Goal: Information Seeking & Learning: Understand process/instructions

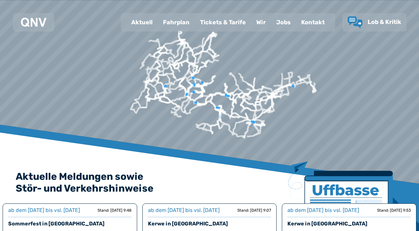
click at [177, 21] on div "Fahrplan" at bounding box center [176, 22] width 37 height 17
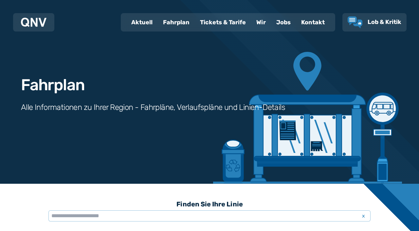
scroll to position [61, 0]
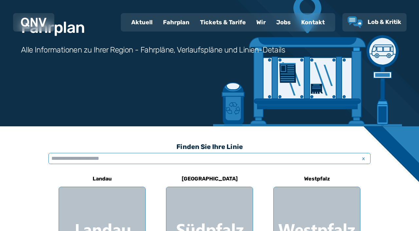
click at [130, 158] on input "text" at bounding box center [209, 158] width 322 height 11
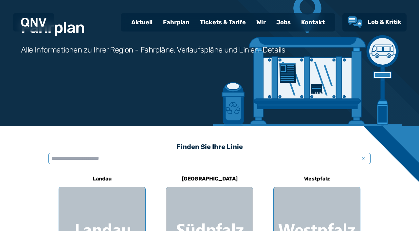
scroll to position [161, 0]
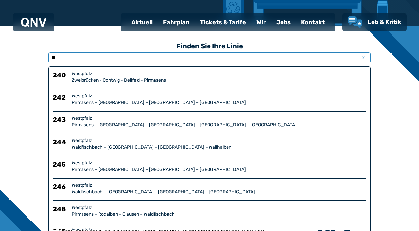
type input "***"
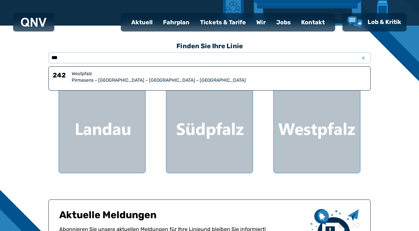
click at [95, 80] on div "Pirmasens – [GEOGRAPHIC_DATA] – [GEOGRAPHIC_DATA] – [GEOGRAPHIC_DATA]" at bounding box center [219, 80] width 295 height 7
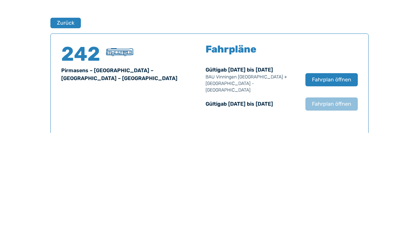
scroll to position [432, 0]
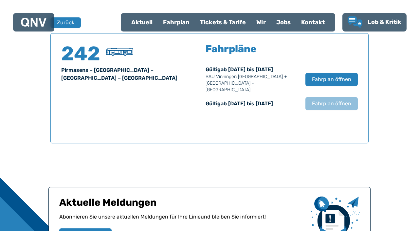
click at [332, 77] on span "Fahrplan öffnen" at bounding box center [331, 79] width 39 height 8
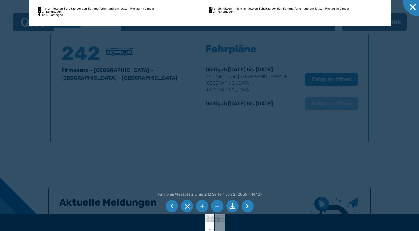
click at [385, 144] on div at bounding box center [209, 115] width 419 height 231
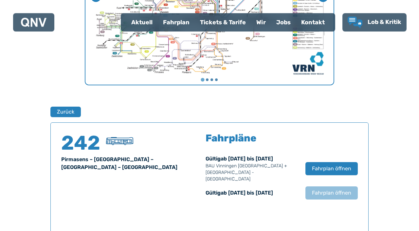
scroll to position [347, 0]
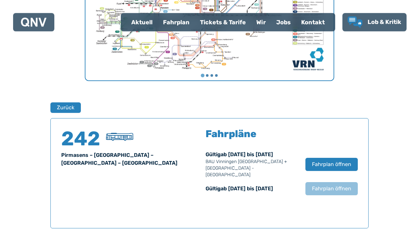
click at [263, 154] on div "Gültig ab 18.08.2025 bis 13.12.2025 BAU Vinningen Zweibrücker Straße + Trulben …" at bounding box center [252, 164] width 93 height 28
click at [330, 160] on span "Fahrplan öffnen" at bounding box center [331, 164] width 39 height 8
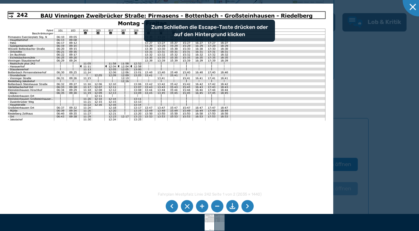
click at [252, 206] on li at bounding box center [247, 206] width 12 height 12
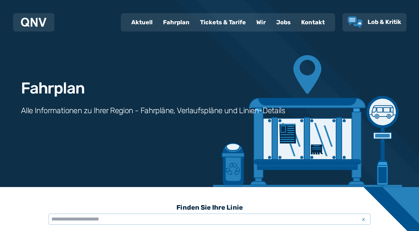
click at [179, 28] on div "Fahrplan" at bounding box center [176, 22] width 37 height 17
click at [109, 218] on input "text" at bounding box center [209, 218] width 322 height 11
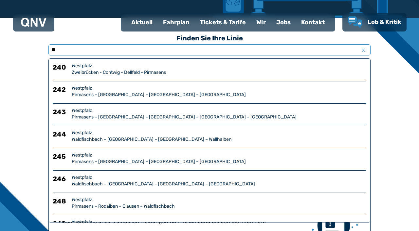
type input "***"
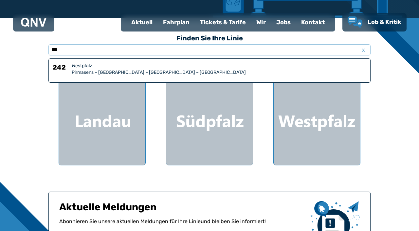
click at [108, 68] on div "Westpfalz" at bounding box center [219, 66] width 295 height 7
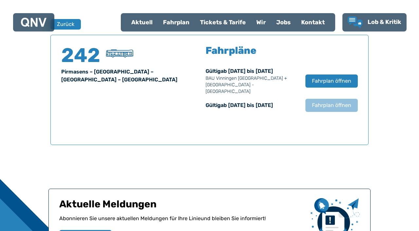
scroll to position [432, 0]
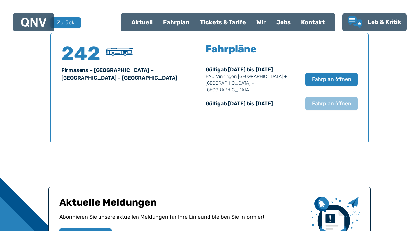
click at [334, 77] on span "Fahrplan öffnen" at bounding box center [331, 79] width 39 height 8
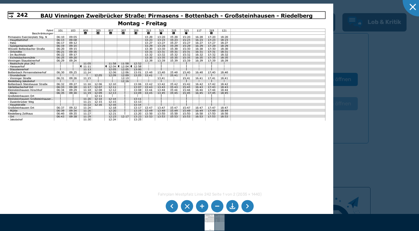
click at [172, 207] on li at bounding box center [172, 206] width 12 height 12
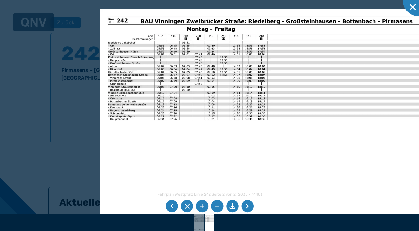
click at [173, 209] on li at bounding box center [172, 206] width 12 height 12
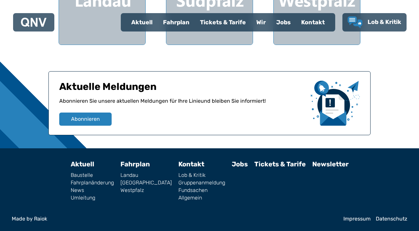
scroll to position [169, 0]
